Goal: Ask a question: Seek information or help from site administrators or community

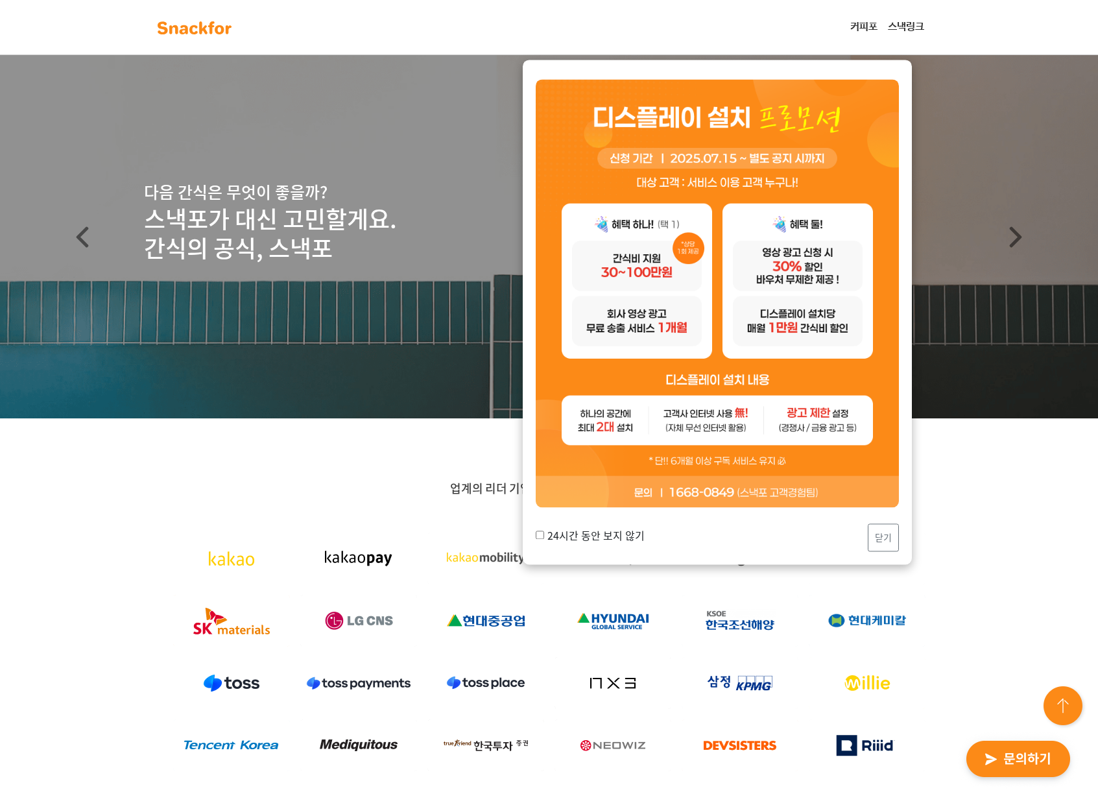
click at [610, 533] on label "24시간 동안 보지 않기" at bounding box center [590, 535] width 109 height 16
click at [544, 533] on input "24시간 동안 보지 않기" at bounding box center [540, 535] width 8 height 8
checkbox input "true"
click at [888, 543] on button "닫기" at bounding box center [883, 538] width 31 height 28
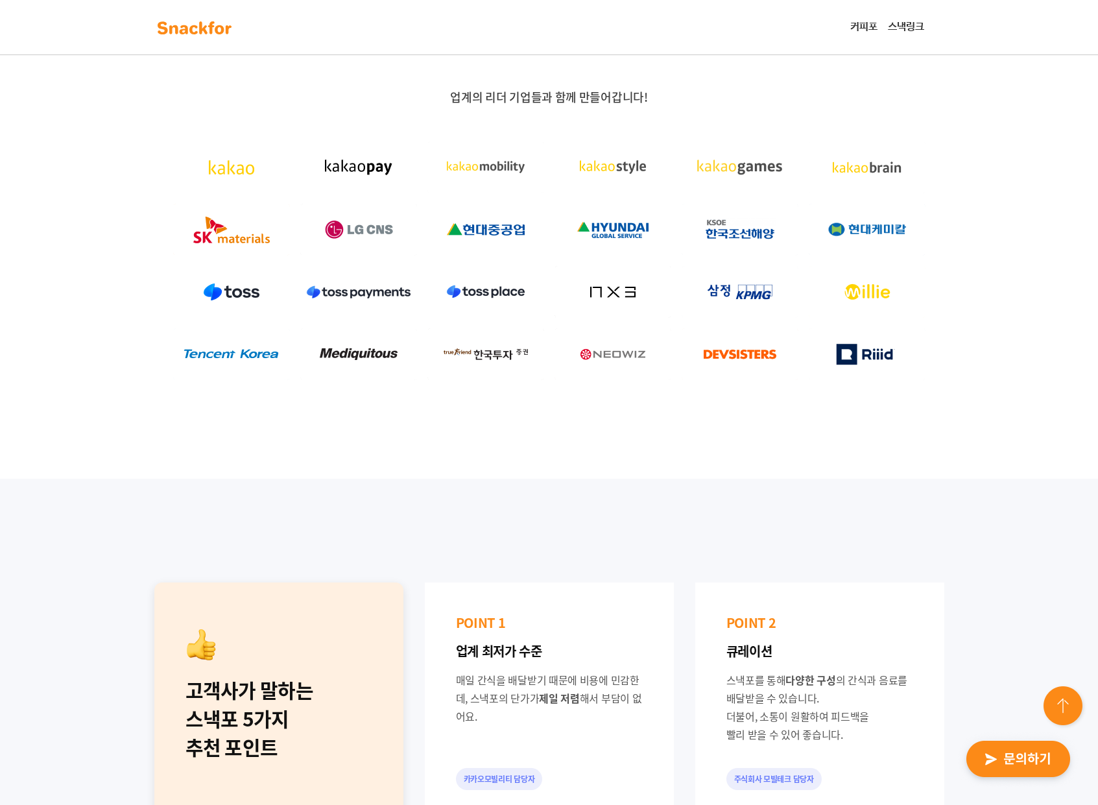
scroll to position [435, 0]
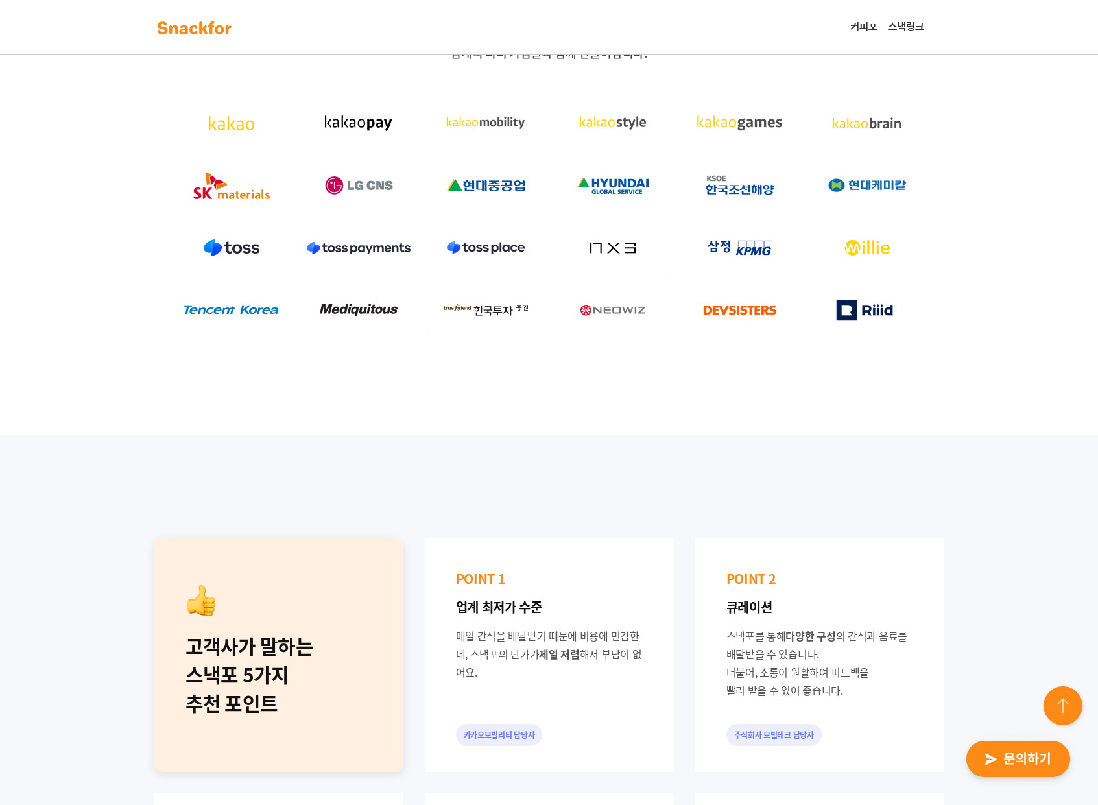
click at [988, 759] on img "button" at bounding box center [1018, 760] width 127 height 60
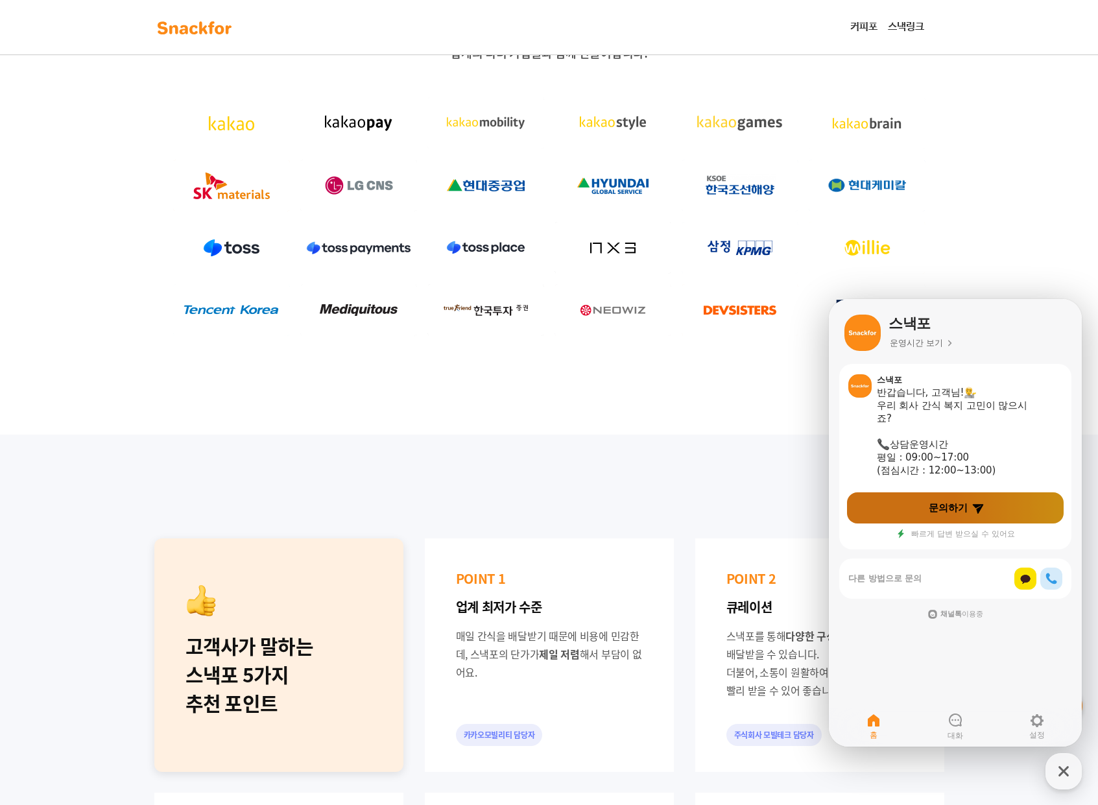
click at [938, 517] on link "문의하기" at bounding box center [955, 507] width 217 height 31
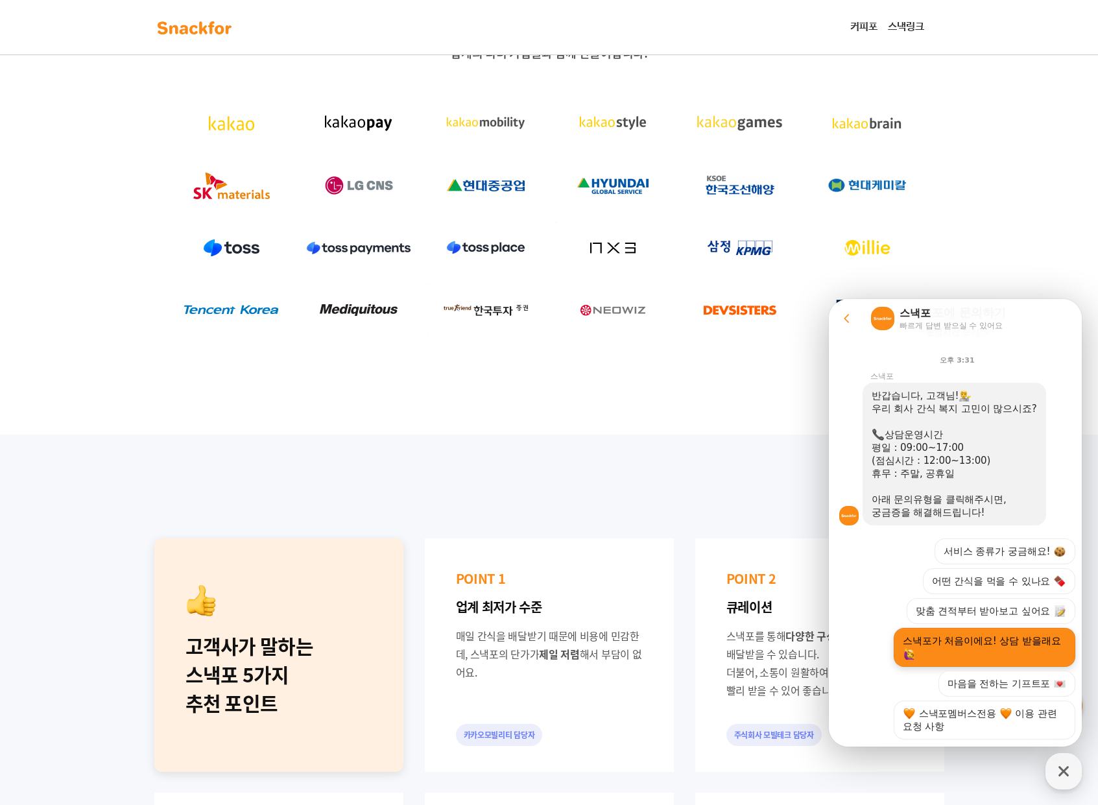
scroll to position [143, 0]
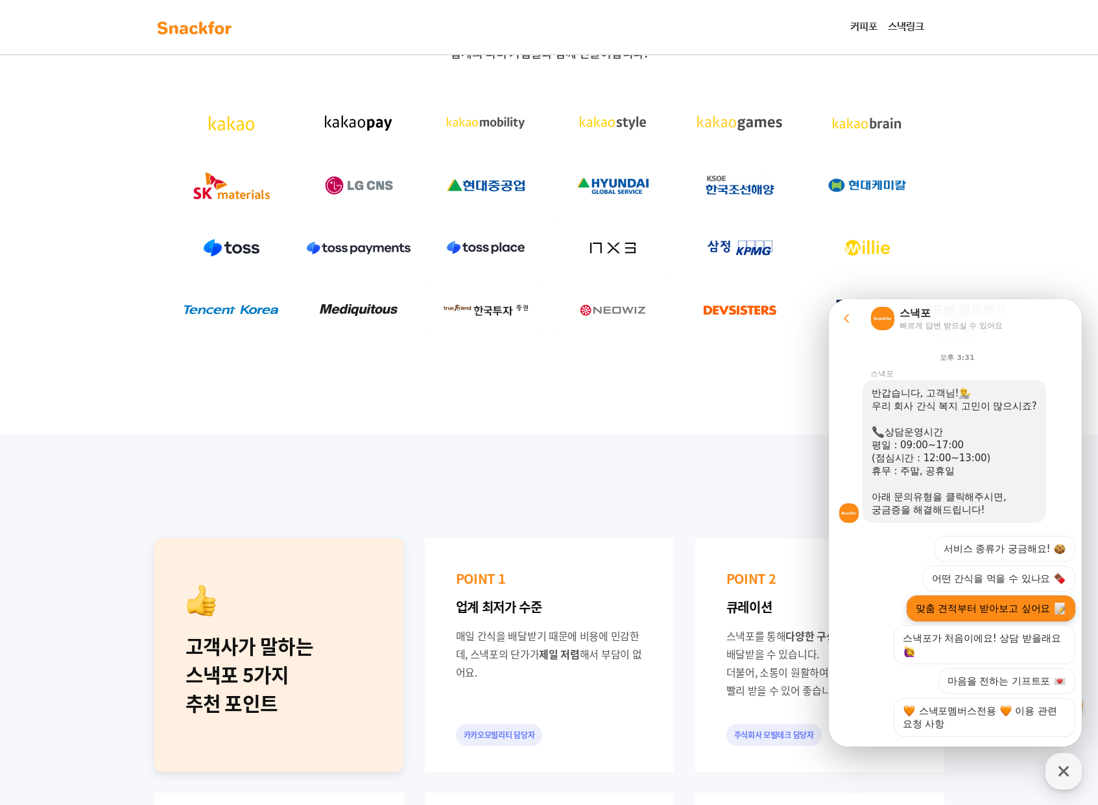
click at [994, 608] on button "맞춤 견적부터 받아보고 싶어요" at bounding box center [991, 608] width 169 height 26
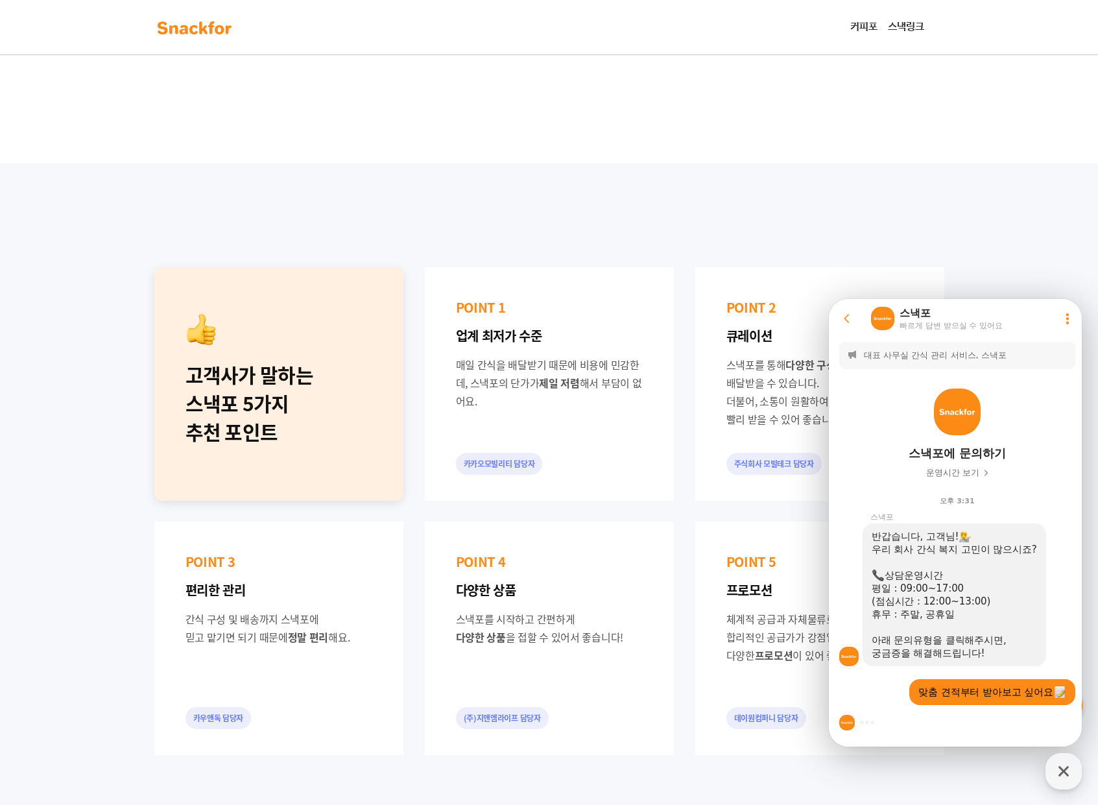
scroll to position [722, 0]
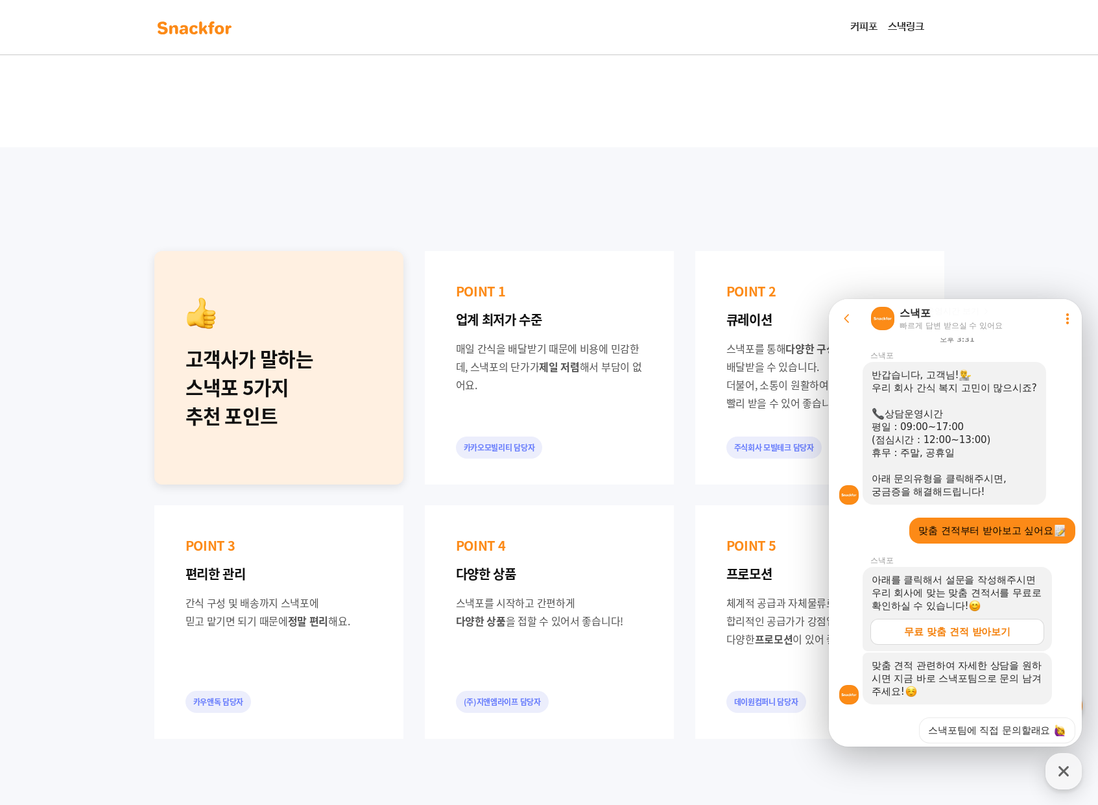
click at [945, 682] on section "Message List 대표 사무실 간식 관리 서비스, 스낵포 스낵포에 문의하기 운영시간 보기 오후 3:31 A message sent by …" at bounding box center [957, 494] width 257 height 637
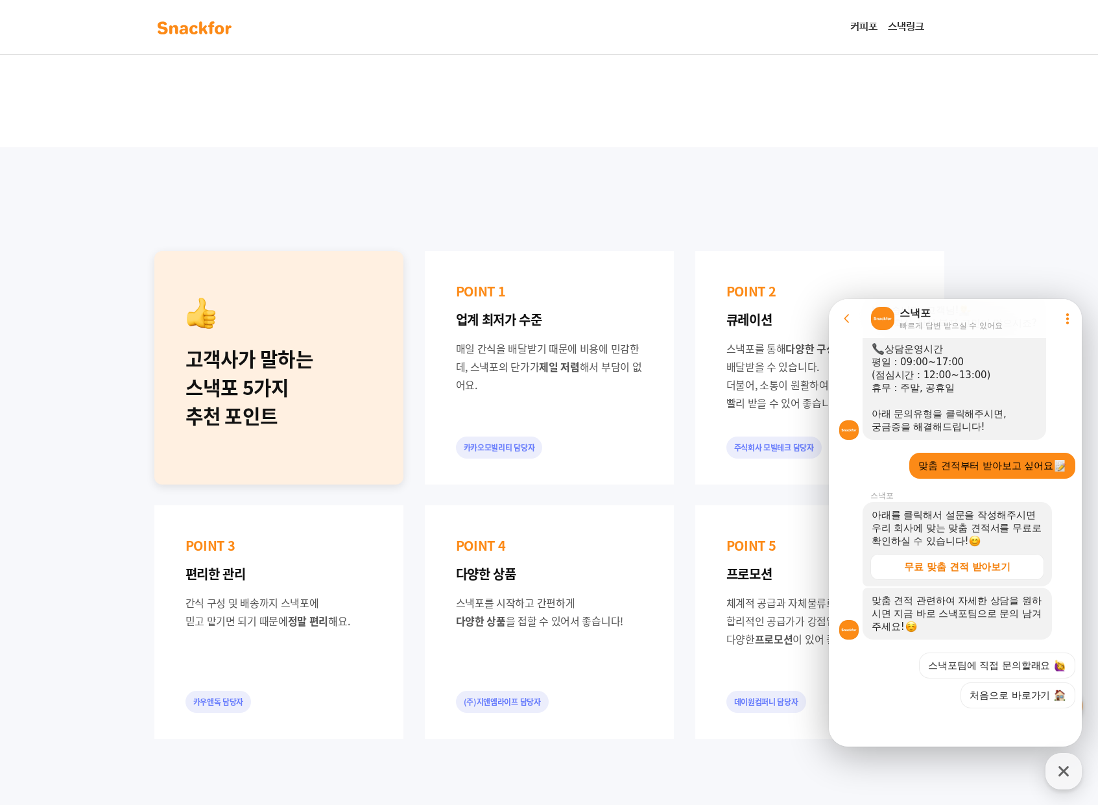
scroll to position [228, 0]
click at [928, 560] on div "무료 맞춤 견적 받아보기" at bounding box center [957, 564] width 106 height 13
